Goal: Check status: Check status

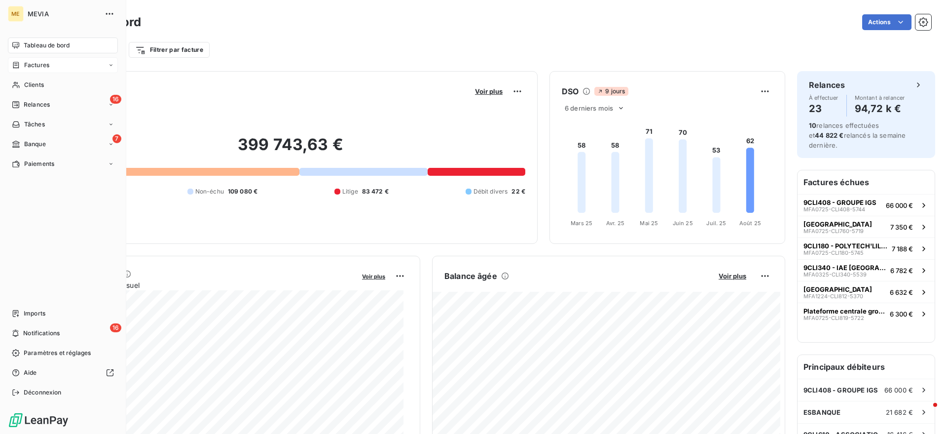
click at [15, 68] on icon at bounding box center [16, 65] width 6 height 6
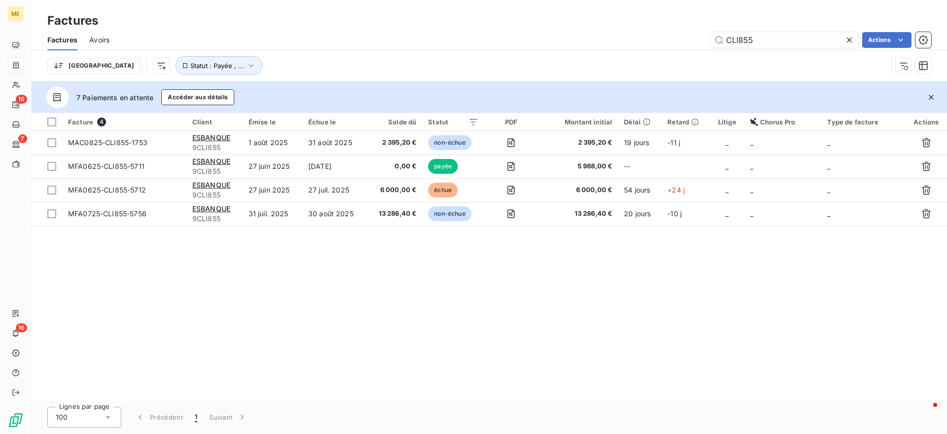
drag, startPoint x: 786, startPoint y: 38, endPoint x: 573, endPoint y: 27, distance: 212.9
click at [574, 27] on div "Factures Factures Avoirs CLI855 Actions Trier Statut : Payée , ..." at bounding box center [489, 40] width 915 height 81
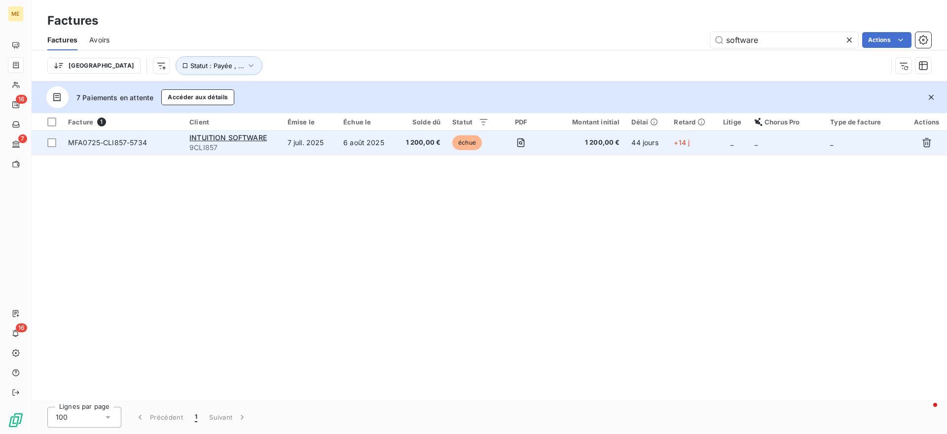
type input "software"
click at [378, 152] on td "6 août 2025" at bounding box center [366, 143] width 58 height 24
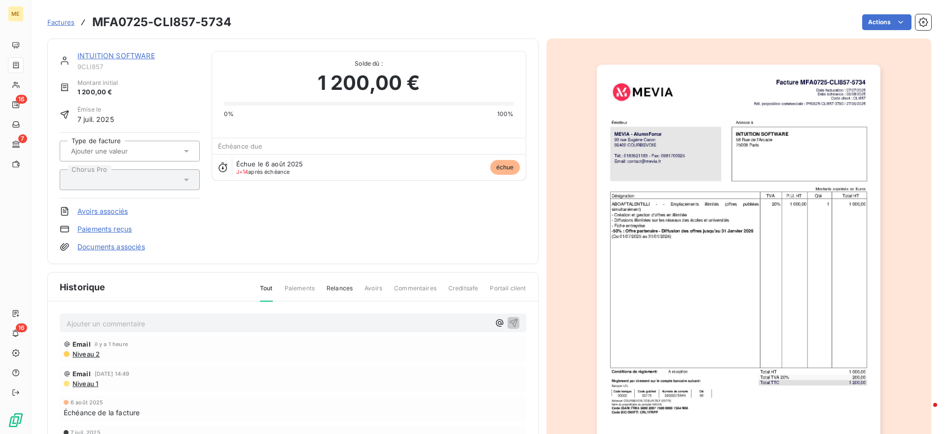
click at [108, 320] on p "Ajouter un commentaire ﻿" at bounding box center [278, 323] width 423 height 12
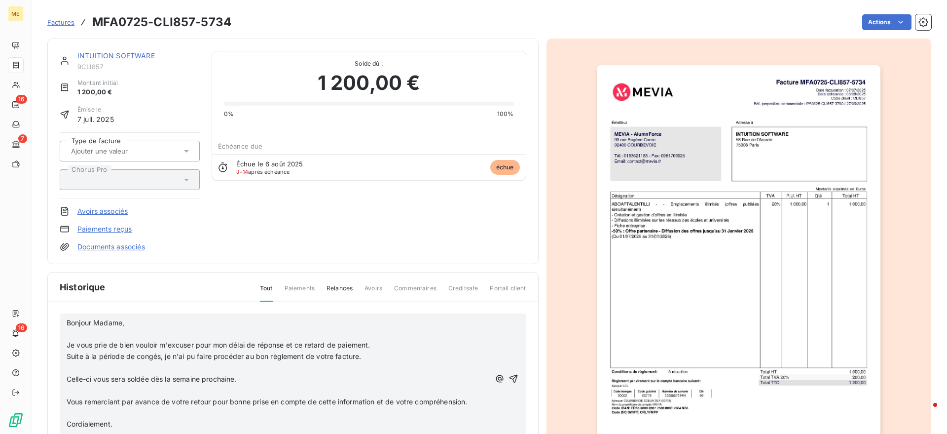
click at [66, 325] on div "Bonjour Madame, ﻿ Je vous prie de bien vouloir m'excuser pour mon délai de répo…" at bounding box center [293, 378] width 467 height 131
click at [67, 322] on span "Bonjour Madame," at bounding box center [96, 322] width 58 height 8
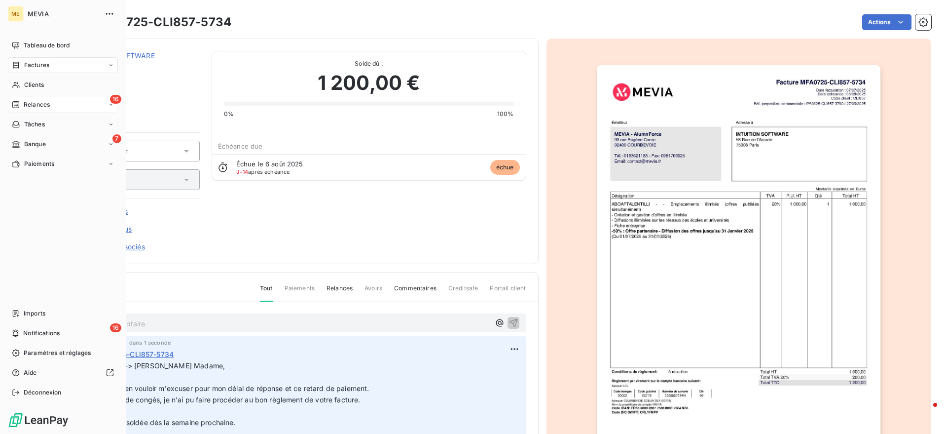
click at [62, 109] on div "16 Relances" at bounding box center [63, 105] width 110 height 16
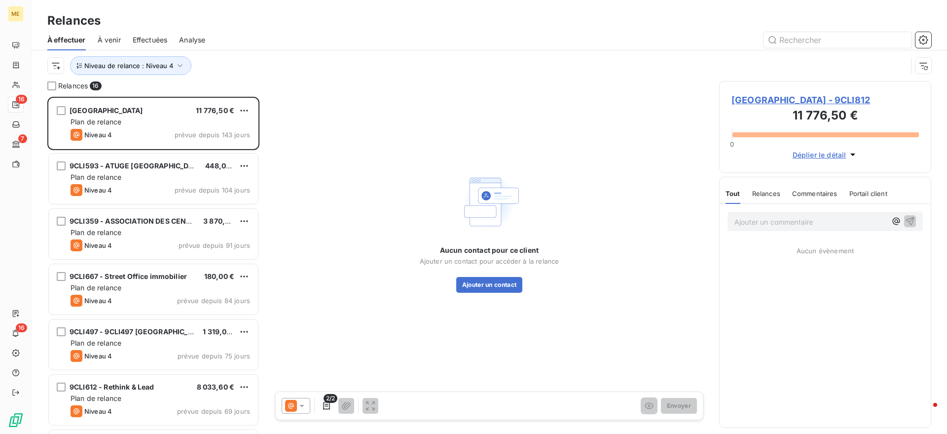
scroll to position [327, 203]
